Goal: Transaction & Acquisition: Subscribe to service/newsletter

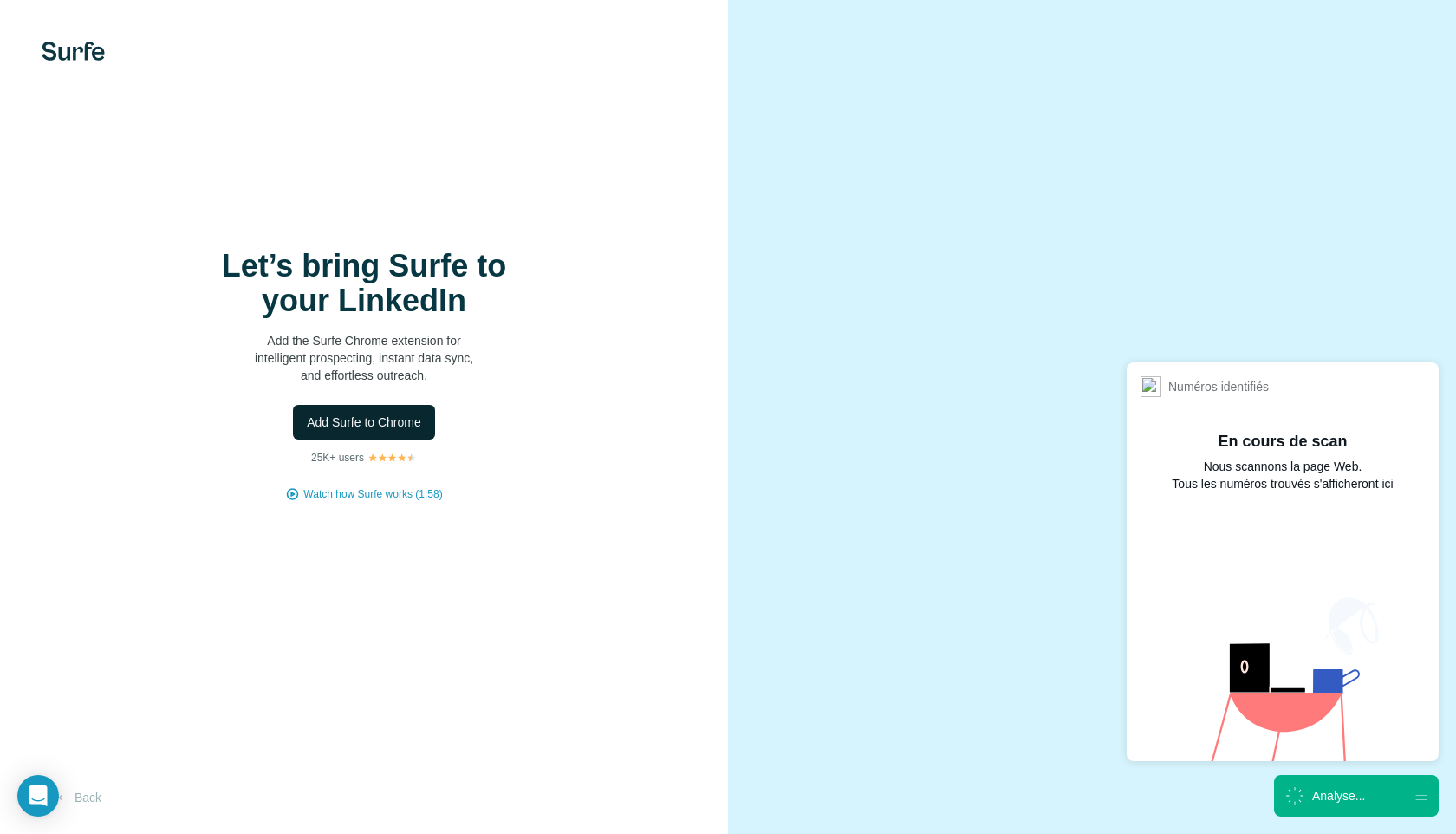
click at [407, 426] on span "Add Surfe to Chrome" at bounding box center [364, 421] width 114 height 17
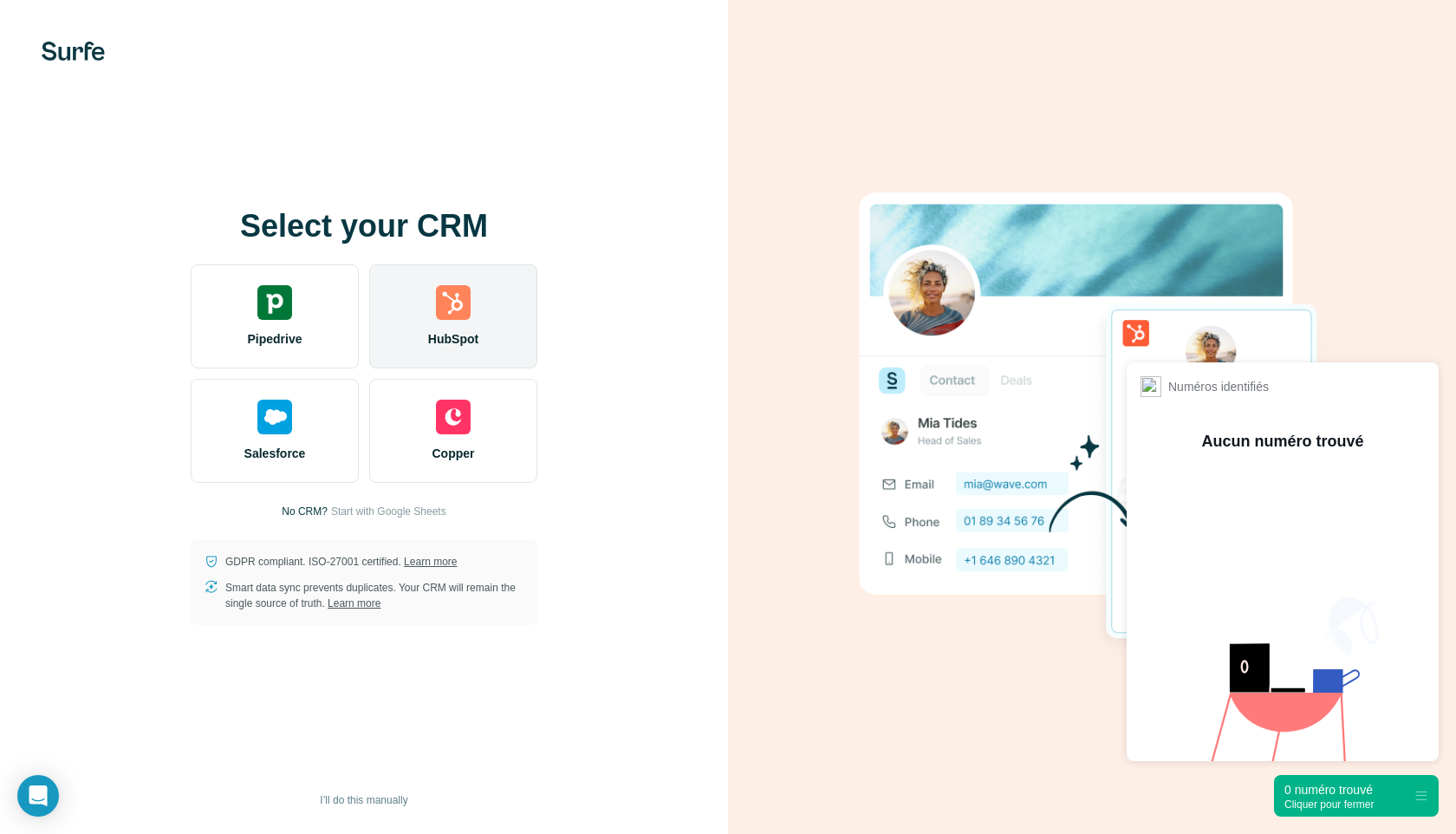
click at [488, 318] on div "HubSpot" at bounding box center [453, 316] width 168 height 104
